Goal: Navigation & Orientation: Find specific page/section

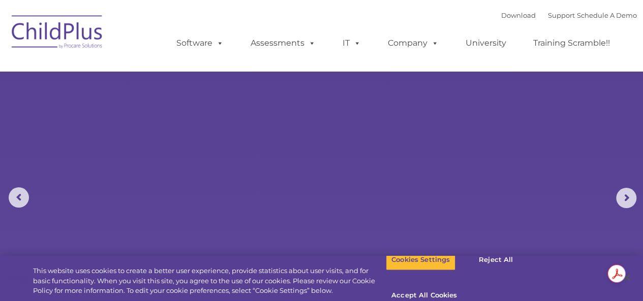
select select "MEDIUM"
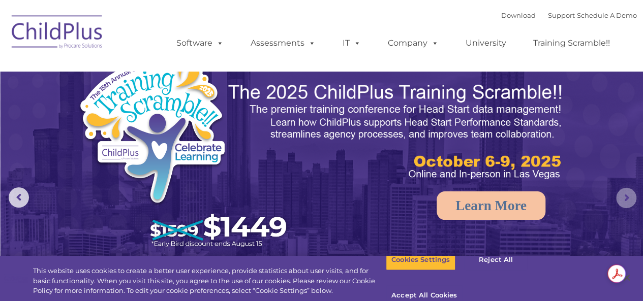
click at [624, 199] on rs-arrow at bounding box center [626, 198] width 20 height 20
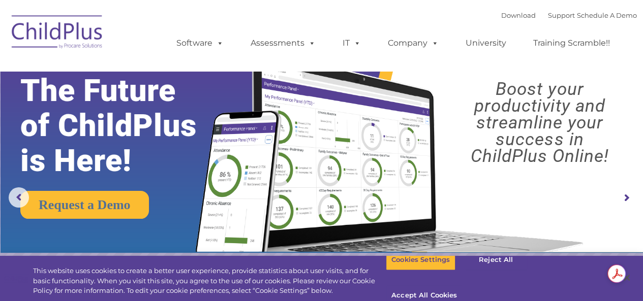
click at [624, 199] on rs-arrow at bounding box center [626, 198] width 20 height 20
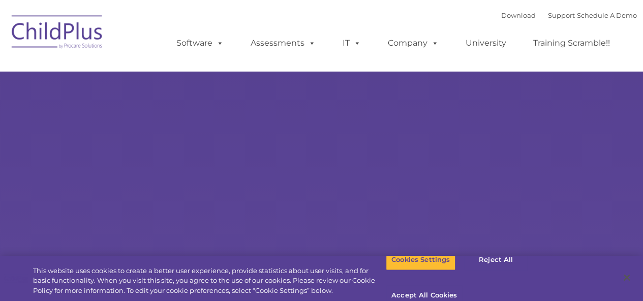
select select "MEDIUM"
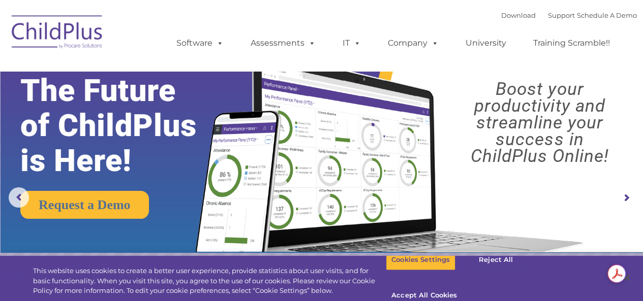
click at [56, 37] on img at bounding box center [58, 33] width 102 height 51
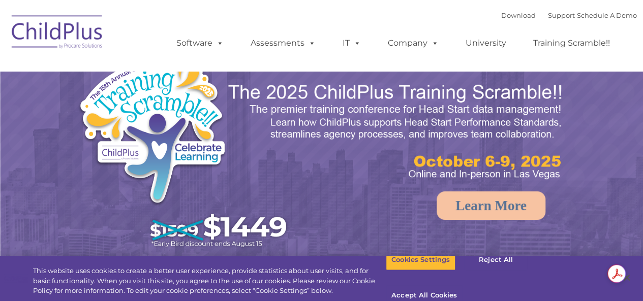
select select "MEDIUM"
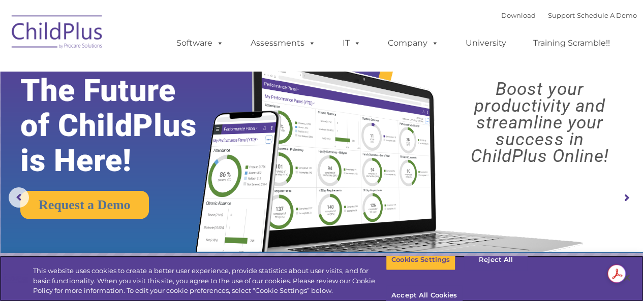
drag, startPoint x: 632, startPoint y: 0, endPoint x: 391, endPoint y: 20, distance: 241.2
click at [391, 20] on div "Download Support | Schedule A Demo  MENU MENU Software ChildPlus: The original…" at bounding box center [396, 36] width 481 height 56
